Goal: Task Accomplishment & Management: Complete application form

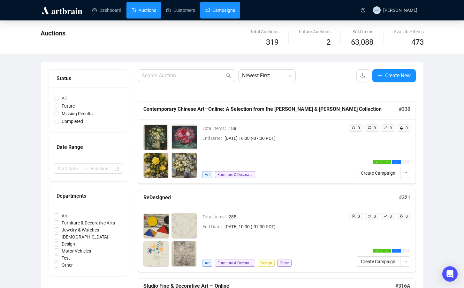
click at [228, 11] on link "Campaigns" at bounding box center [220, 10] width 30 height 17
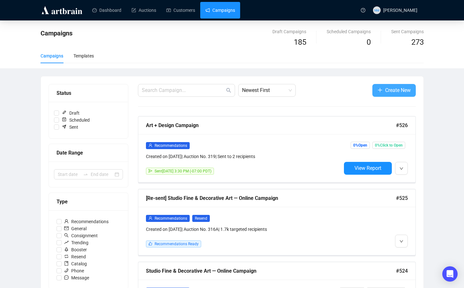
click at [390, 94] on button "Create New" at bounding box center [394, 90] width 43 height 13
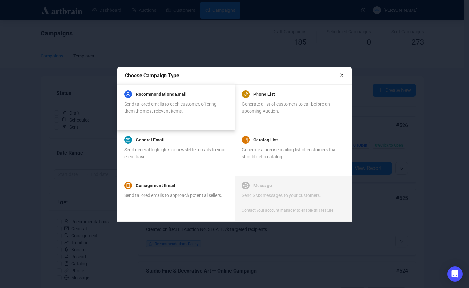
click at [196, 97] on div "Recommendations Email" at bounding box center [175, 94] width 103 height 8
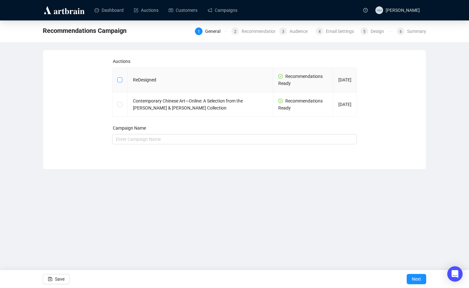
click at [117, 81] on input "checkbox" at bounding box center [119, 79] width 4 height 4
checkbox input "true"
type input "ReDesigned Campaign"
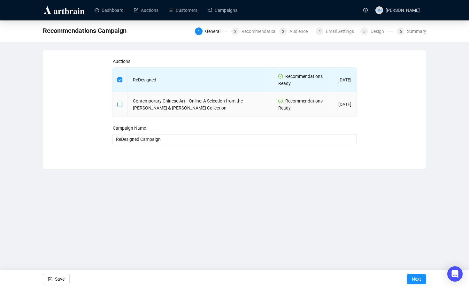
click at [120, 104] on input "checkbox" at bounding box center [119, 104] width 4 height 4
checkbox input "true"
type input "ReDesigned and Contemporary Chinese Art—Online: A Selection from the [PERSON_NA…"
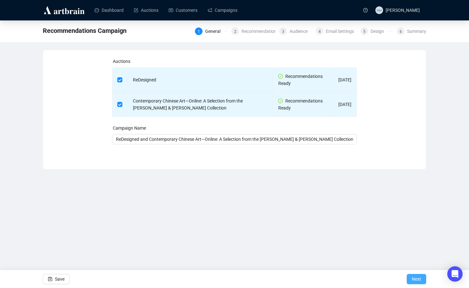
click at [416, 280] on span "Next" at bounding box center [416, 279] width 9 height 18
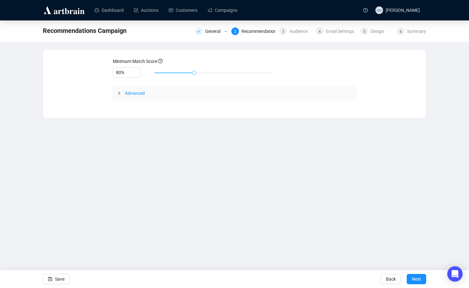
click at [119, 92] on icon "collapsed" at bounding box center [119, 93] width 4 height 4
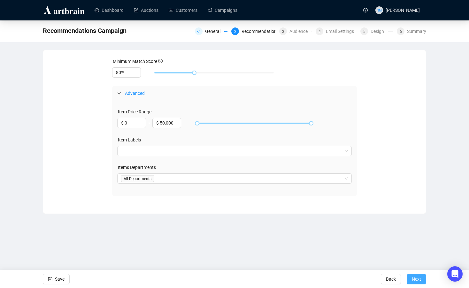
click at [414, 273] on span "Next" at bounding box center [416, 279] width 9 height 18
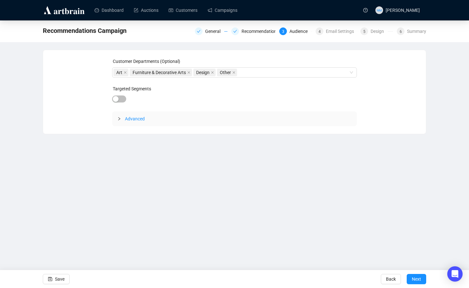
click at [119, 119] on icon "collapsed" at bounding box center [119, 119] width 4 height 4
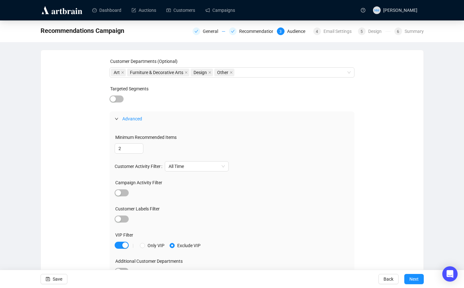
scroll to position [9, 0]
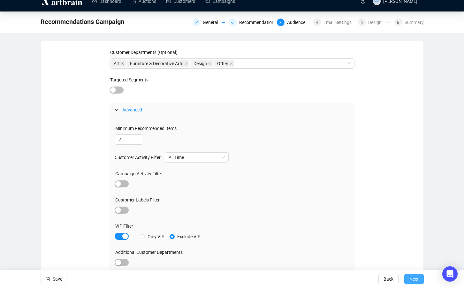
click at [406, 276] on button "Next" at bounding box center [413, 279] width 19 height 10
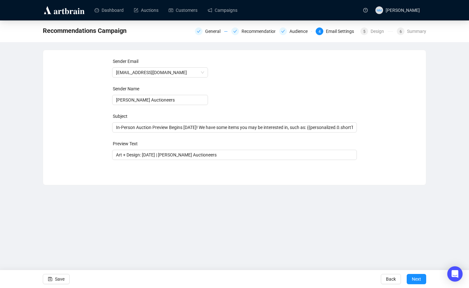
click at [287, 172] on div "Sender Email [EMAIL_ADDRESS][DOMAIN_NAME] Sender Name [PERSON_NAME] Auctioneers…" at bounding box center [234, 112] width 383 height 125
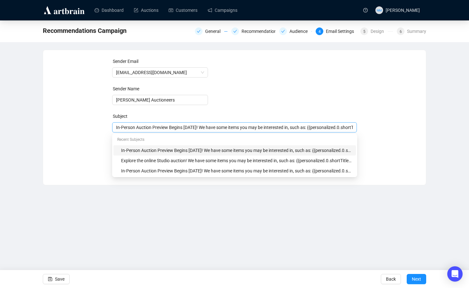
click at [188, 132] on div "In-Person Auction Preview Begins [DATE]! We have some items you may be interest…" at bounding box center [234, 127] width 245 height 10
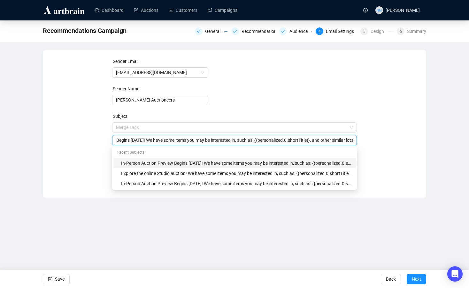
click at [89, 145] on div "Sender Email [EMAIL_ADDRESS][DOMAIN_NAME] Sender Name [PERSON_NAME] Auctioneers…" at bounding box center [234, 119] width 367 height 123
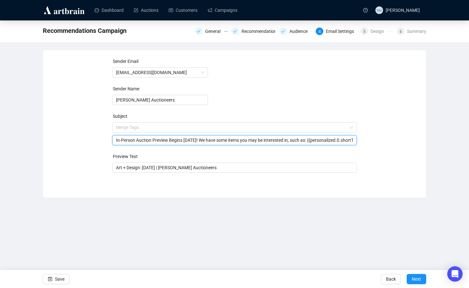
click at [207, 142] on input "In-Person Auction Preview Begins [DATE]! We have some items you may be interest…" at bounding box center [234, 140] width 237 height 7
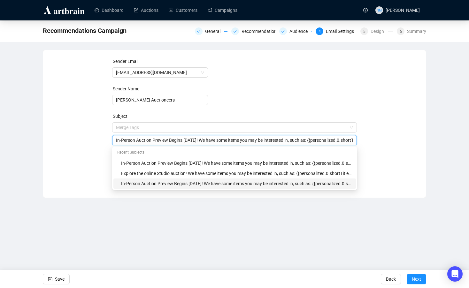
type input "In-Person Auction Preview Begins [DATE]! We have some items you may be interest…"
click at [403, 174] on div "Sender Email [EMAIL_ADDRESS][DOMAIN_NAME] Sender Name [PERSON_NAME] Auctioneers…" at bounding box center [234, 119] width 367 height 123
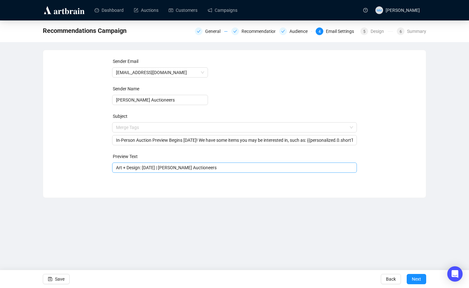
click at [118, 168] on input "Art + Design: [DATE] | [PERSON_NAME] Auctioneers" at bounding box center [234, 167] width 237 height 7
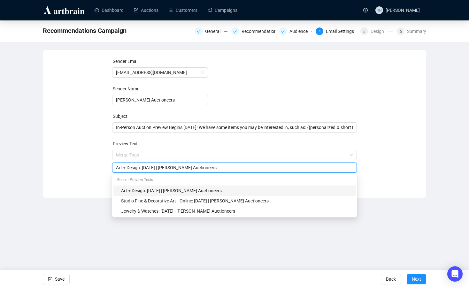
click at [168, 171] on input "Art + Design: [DATE] | [PERSON_NAME] Auctioneers" at bounding box center [234, 167] width 237 height 7
drag, startPoint x: 186, startPoint y: 167, endPoint x: 97, endPoint y: 164, distance: 89.5
click at [97, 164] on div "Sender Email [EMAIL_ADDRESS][DOMAIN_NAME] Sender Name [PERSON_NAME] Auctioneers…" at bounding box center [234, 119] width 367 height 123
click at [162, 167] on input "ReDesigned | Contemorary Chinese Art | [PERSON_NAME] Auctioneers" at bounding box center [234, 167] width 237 height 7
click at [159, 168] on input "ReDesigned | Contemorary Chinese Art | [PERSON_NAME] Auctioneers" at bounding box center [234, 167] width 237 height 7
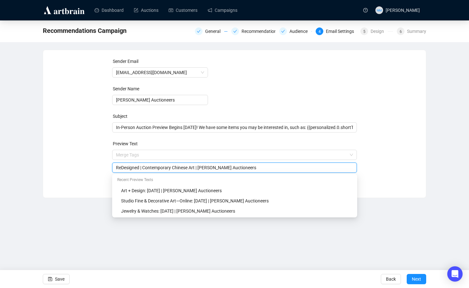
click at [204, 168] on input "ReDesigned | Contemporary Chinese Art | [PERSON_NAME] Auctioneers" at bounding box center [234, 167] width 237 height 7
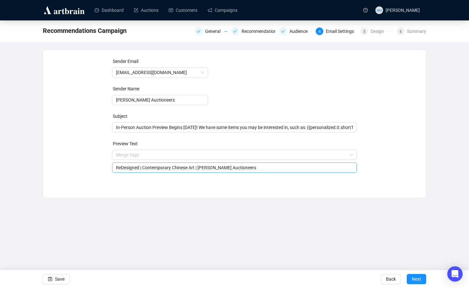
click at [203, 168] on input "ReDesigned | Contemporary Chinese Art | [PERSON_NAME] Auctioneers" at bounding box center [234, 167] width 237 height 7
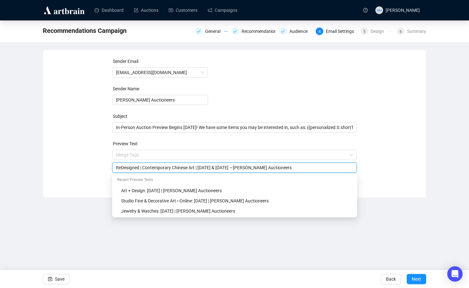
type input "ReDesigned | Contemporary Chinese Art | [DATE] & [DATE] —[PERSON_NAME] Auctione…"
click at [392, 174] on div "Sender Email [EMAIL_ADDRESS][DOMAIN_NAME] Sender Name [PERSON_NAME] Auctioneers…" at bounding box center [234, 119] width 367 height 123
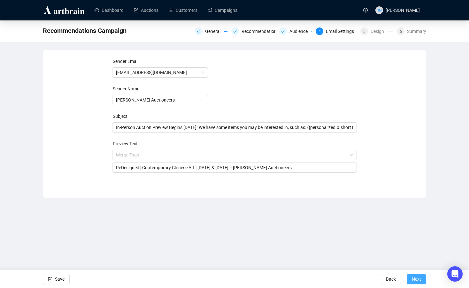
click at [417, 279] on span "Next" at bounding box center [416, 279] width 9 height 18
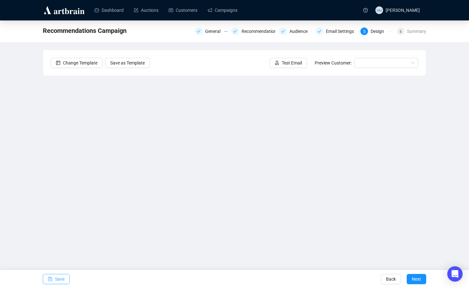
click at [64, 276] on span "Save" at bounding box center [60, 279] width 10 height 18
